Goal: Information Seeking & Learning: Learn about a topic

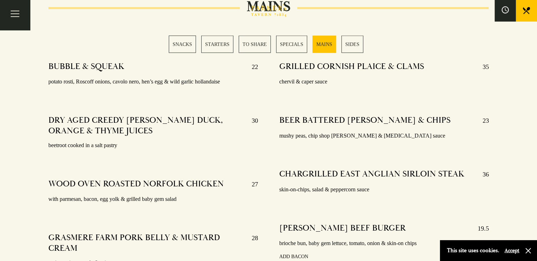
scroll to position [1342, 0]
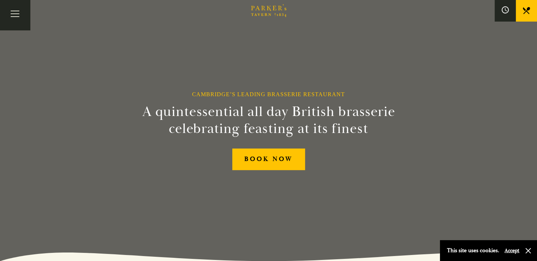
click at [0, 0] on link "Menus" at bounding box center [0, 0] width 0 height 0
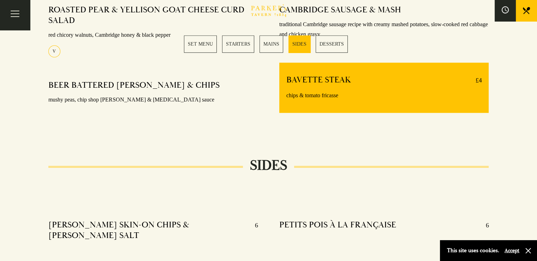
scroll to position [601, 0]
click at [297, 84] on h4 "BAVETTE STEAK" at bounding box center [318, 80] width 65 height 11
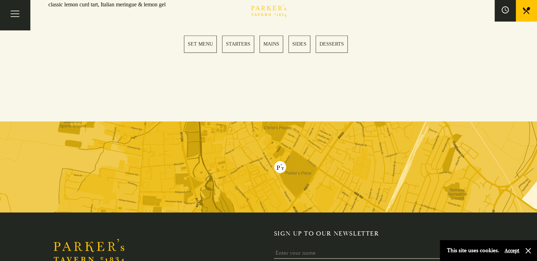
scroll to position [1095, 0]
